Goal: Information Seeking & Learning: Find specific page/section

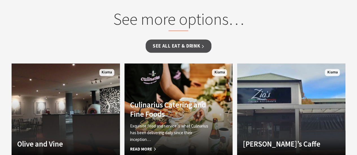
scroll to position [457, 0]
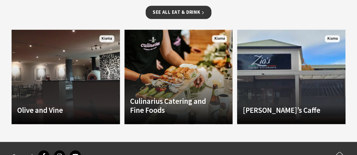
click at [182, 16] on link "See all Eat & Drink" at bounding box center [179, 12] width 66 height 13
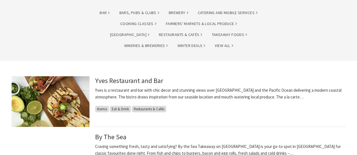
scroll to position [114, 0]
